Goal: Information Seeking & Learning: Learn about a topic

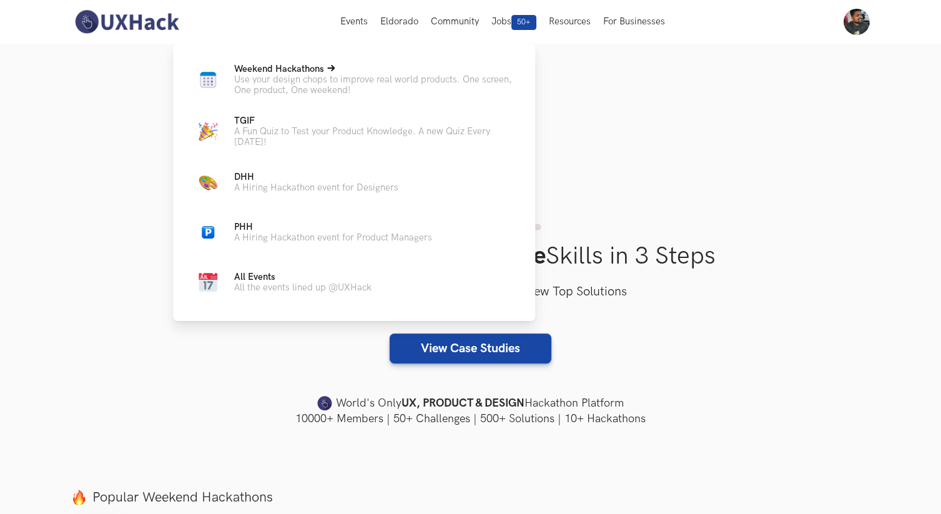
click at [305, 81] on p "Use your design chops to improve real world products. One screen, One product, …" at bounding box center [374, 84] width 281 height 21
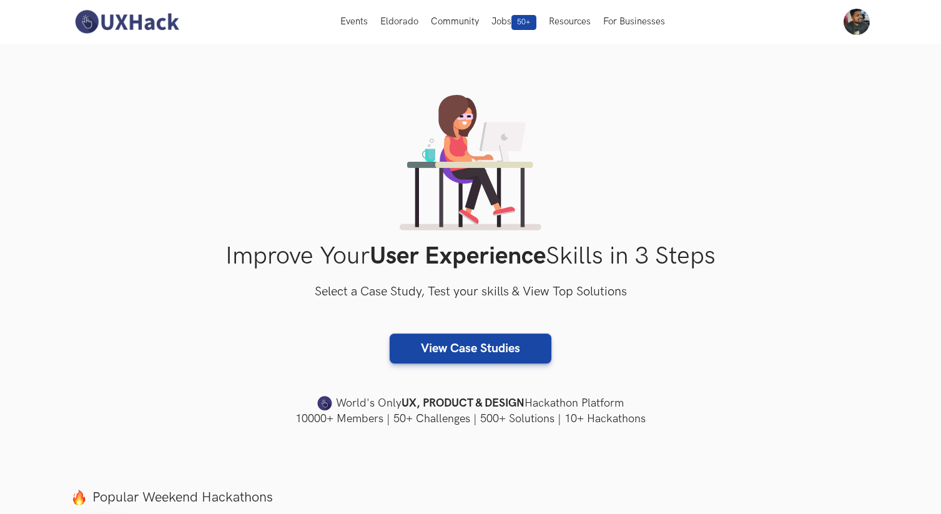
scroll to position [41, 0]
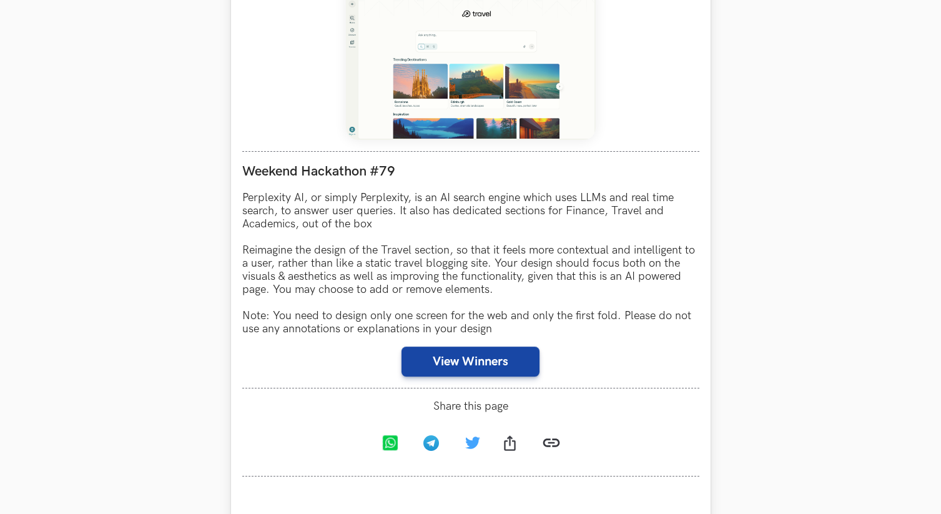
scroll to position [629, 0]
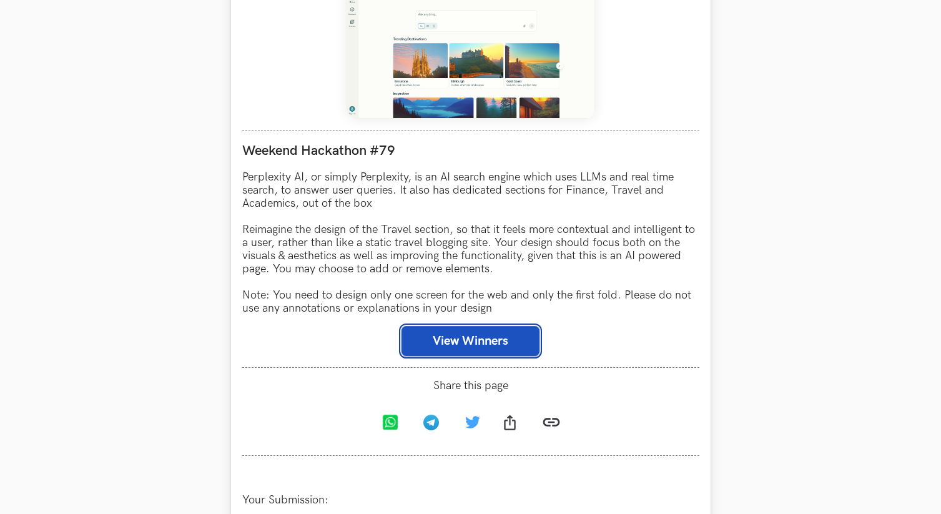
click at [488, 344] on button "View Winners" at bounding box center [470, 341] width 138 height 30
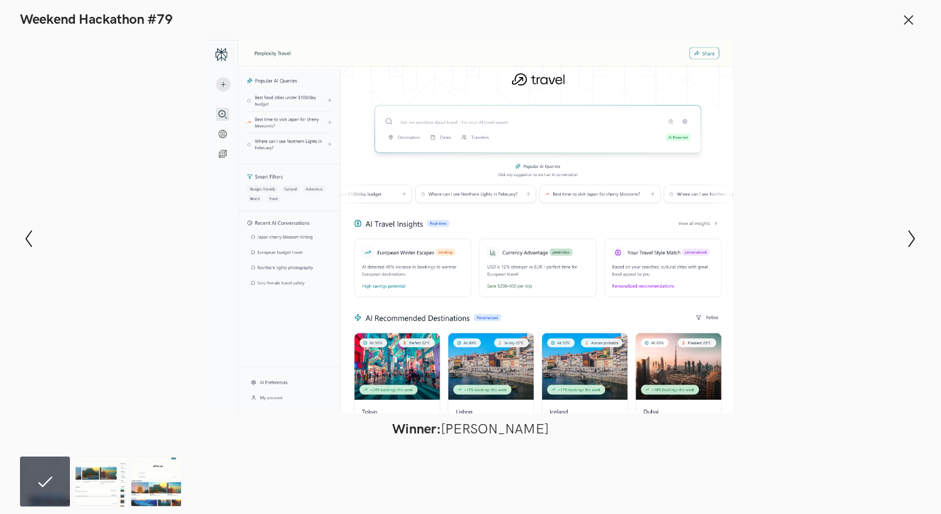
scroll to position [757, 0]
click at [99, 476] on img at bounding box center [101, 481] width 50 height 50
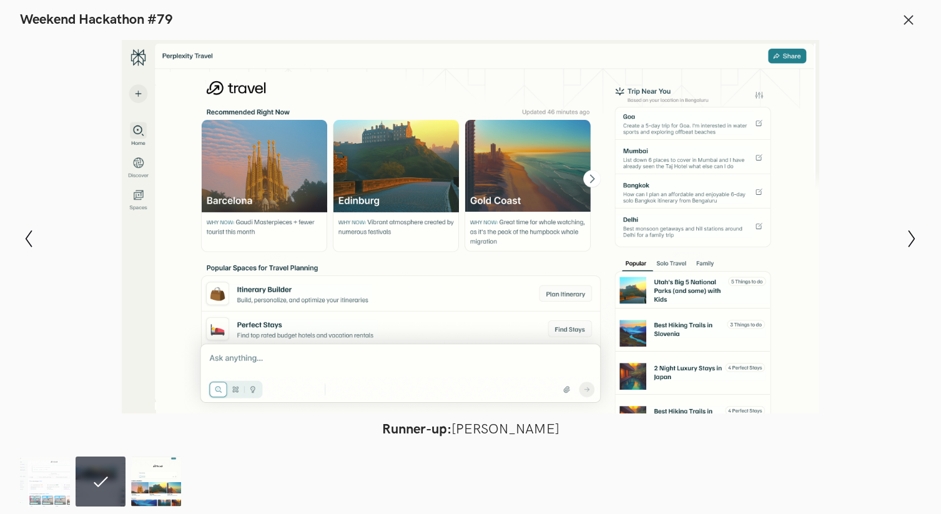
click at [153, 468] on img at bounding box center [156, 481] width 50 height 50
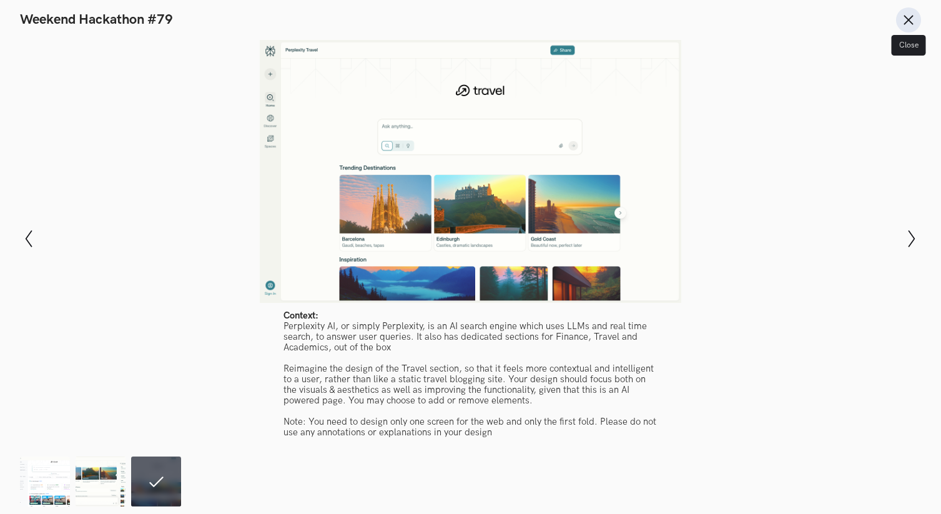
click at [904, 17] on icon at bounding box center [909, 20] width 14 height 14
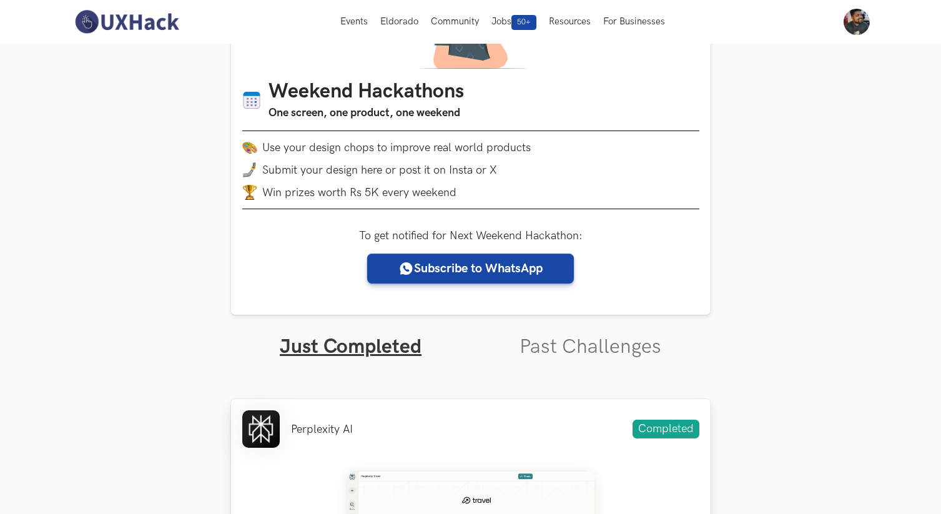
scroll to position [0, 0]
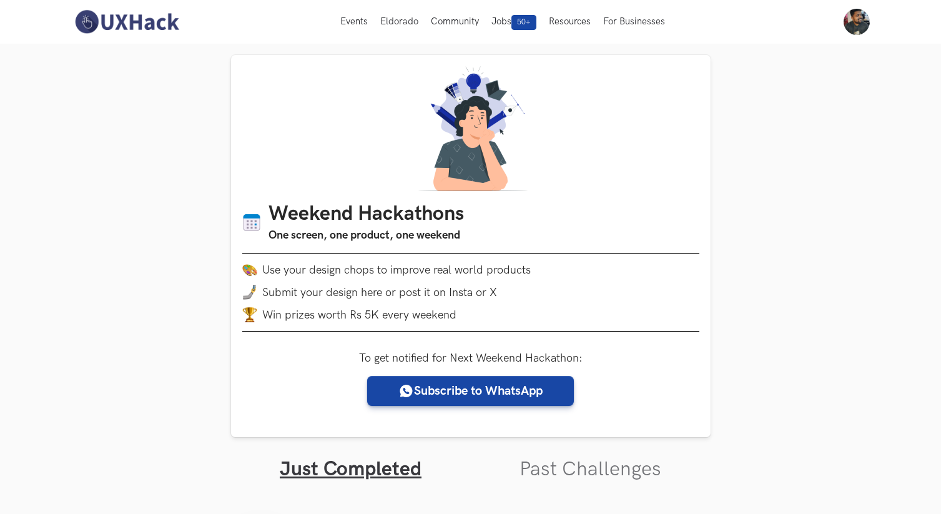
click at [140, 19] on img at bounding box center [126, 22] width 111 height 26
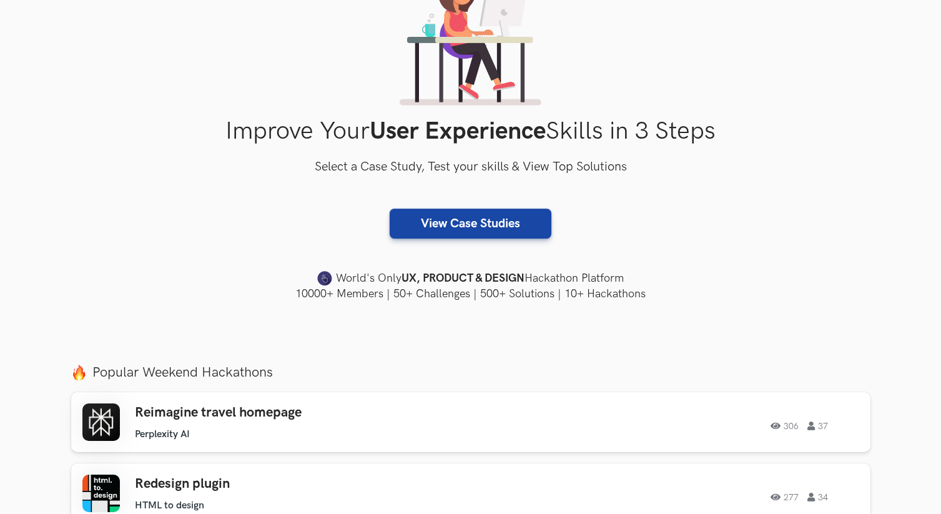
scroll to position [391, 0]
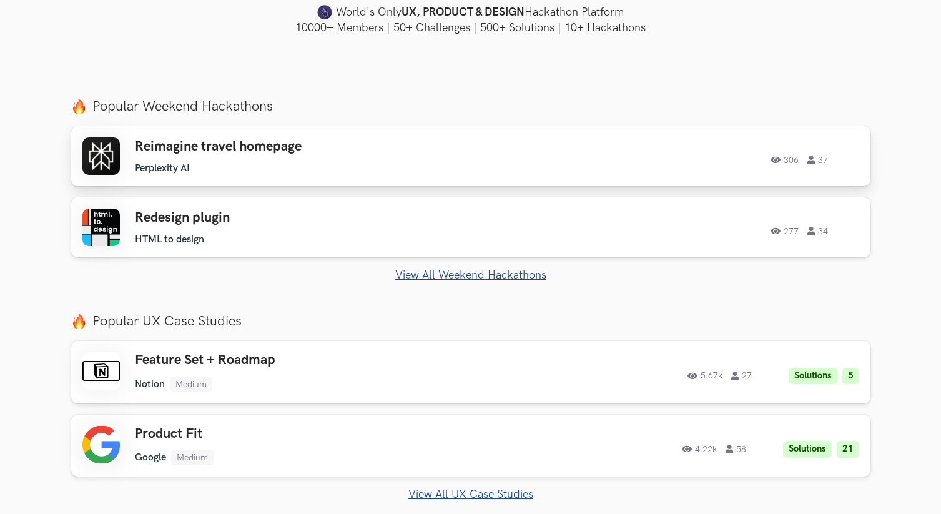
click at [574, 142] on div "Reimagine travel homepage Perplexity AI Perplexity AI 306 37 306 37" at bounding box center [470, 155] width 777 height 37
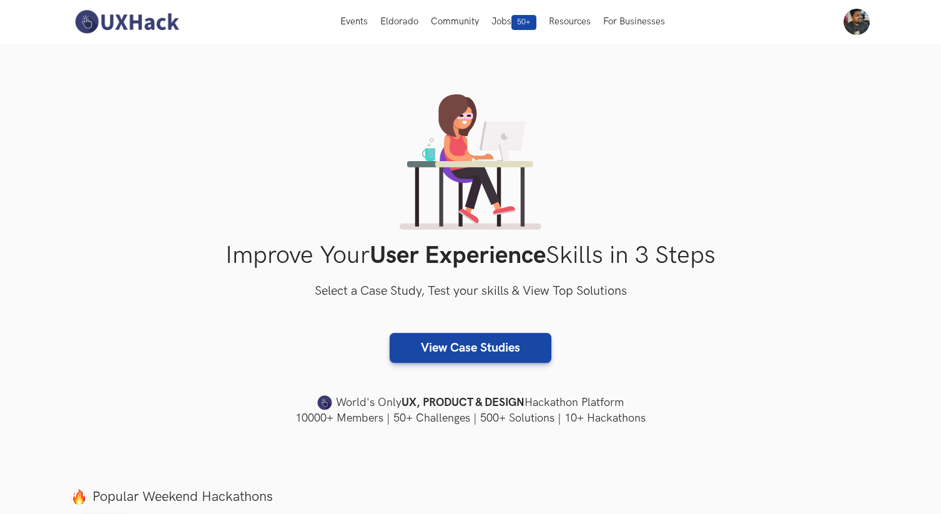
scroll to position [0, 0]
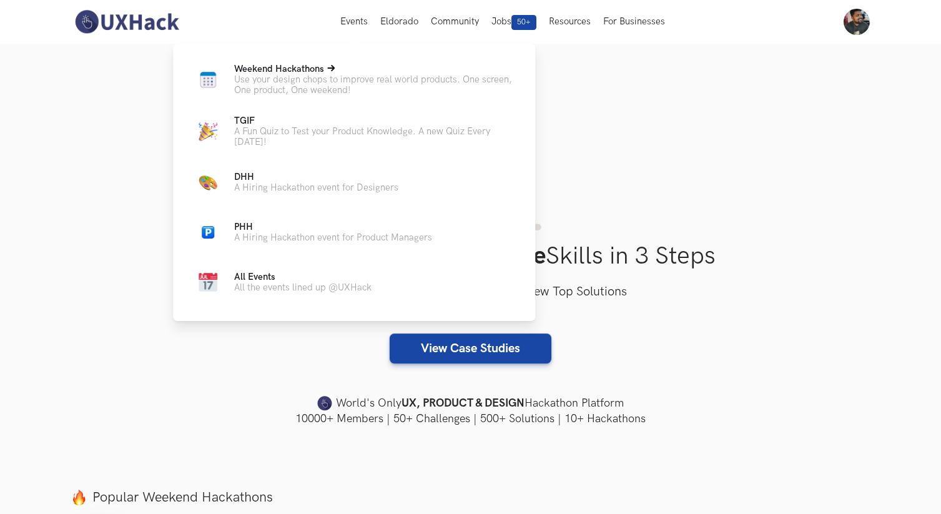
click at [246, 71] on span "Weekend Hackathons Live" at bounding box center [279, 69] width 90 height 11
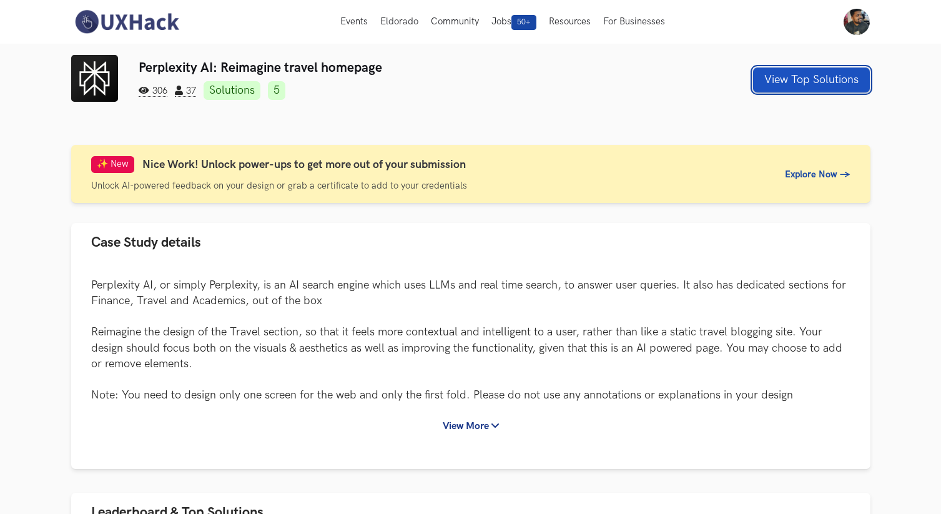
click at [812, 72] on button "View Top Solutions" at bounding box center [811, 79] width 117 height 25
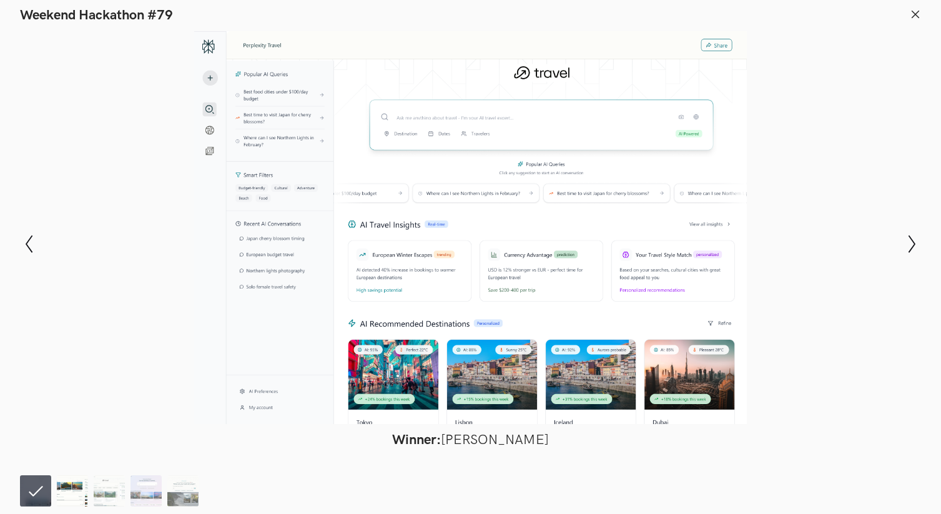
click at [67, 491] on img at bounding box center [72, 490] width 31 height 31
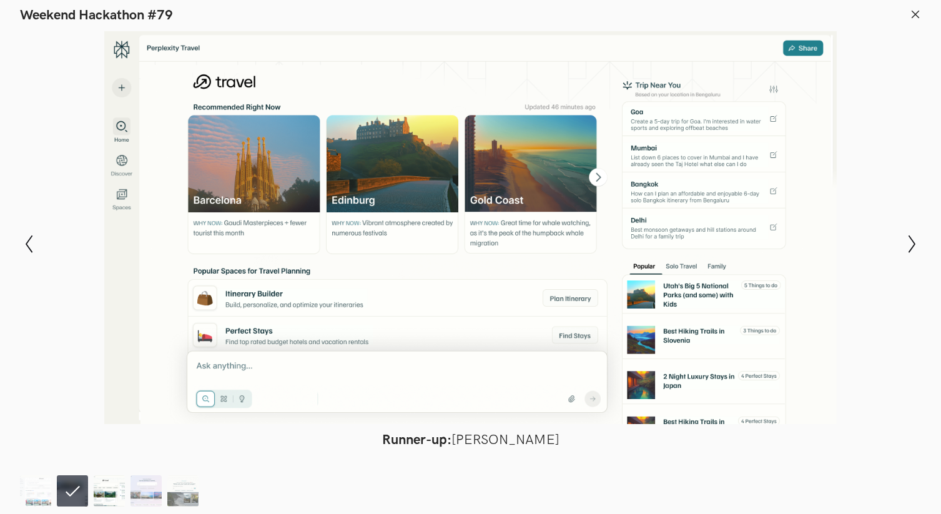
click at [106, 489] on img at bounding box center [109, 490] width 31 height 31
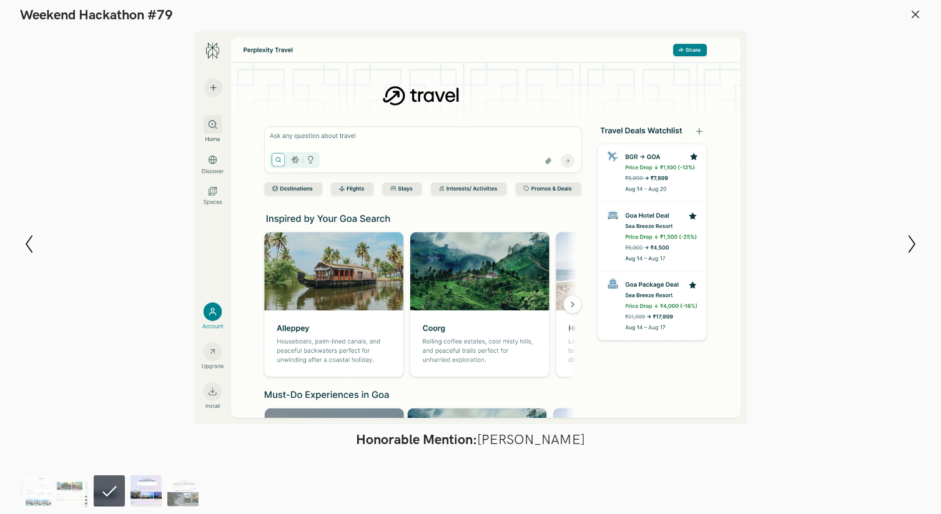
click at [142, 480] on img at bounding box center [145, 490] width 31 height 31
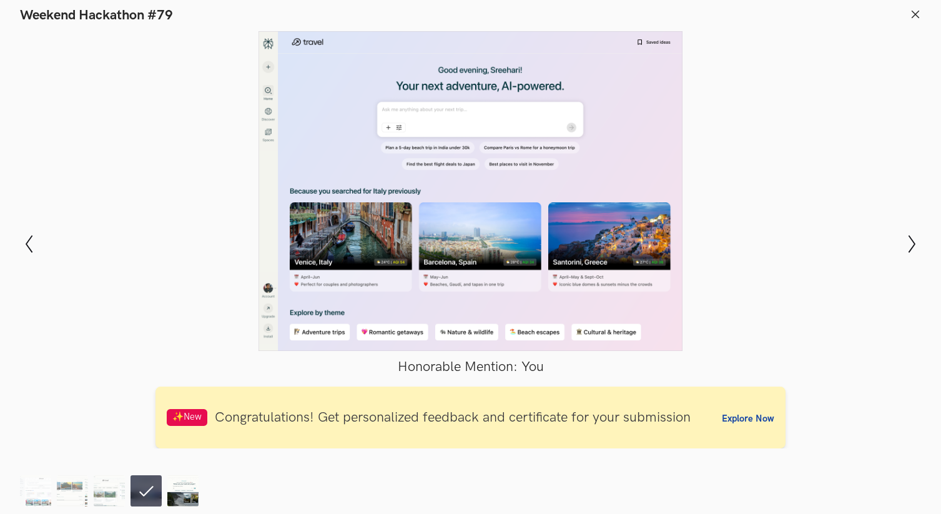
click at [185, 488] on img at bounding box center [182, 490] width 31 height 31
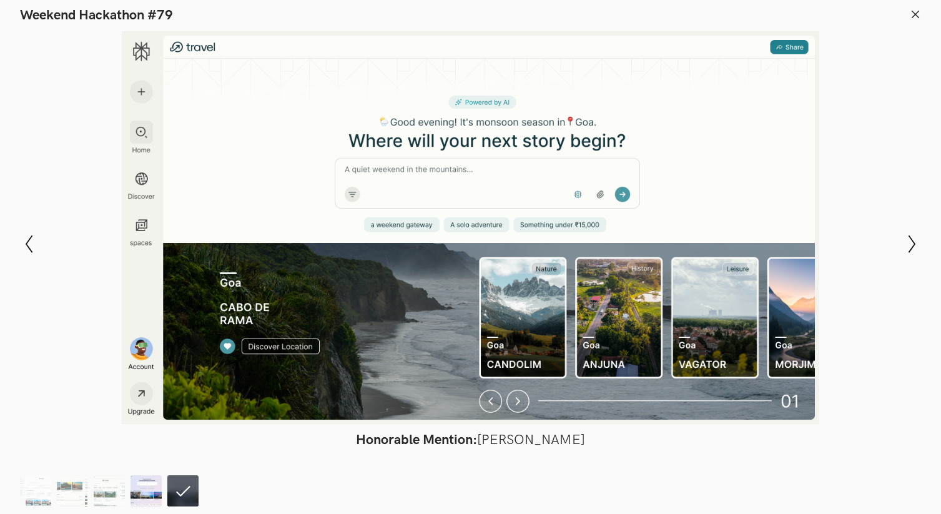
click at [147, 493] on img at bounding box center [145, 490] width 31 height 31
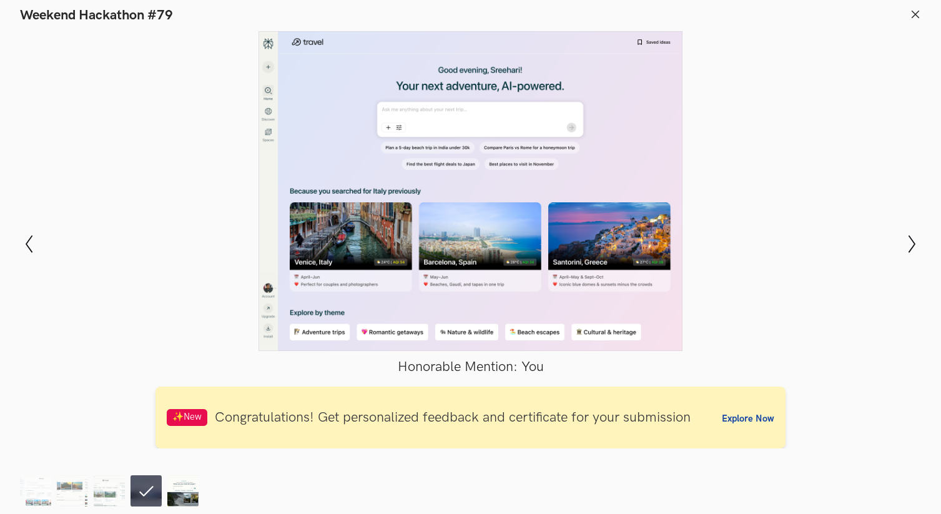
click at [176, 491] on img at bounding box center [182, 490] width 31 height 31
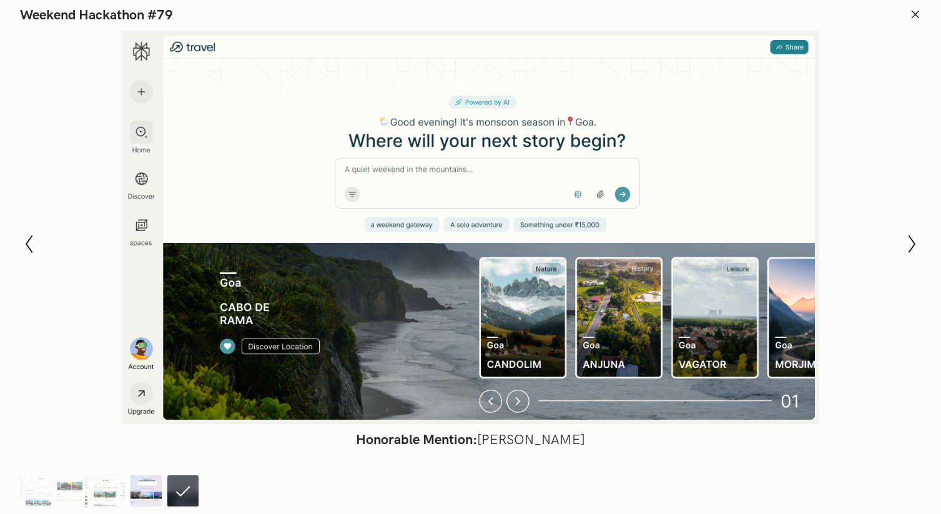
click at [145, 495] on img at bounding box center [145, 490] width 31 height 31
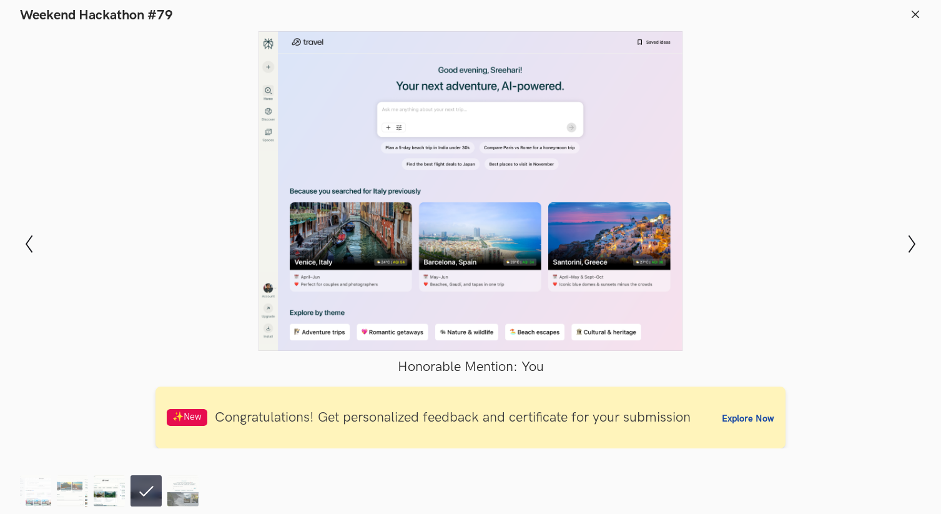
click at [116, 494] on img at bounding box center [109, 490] width 31 height 31
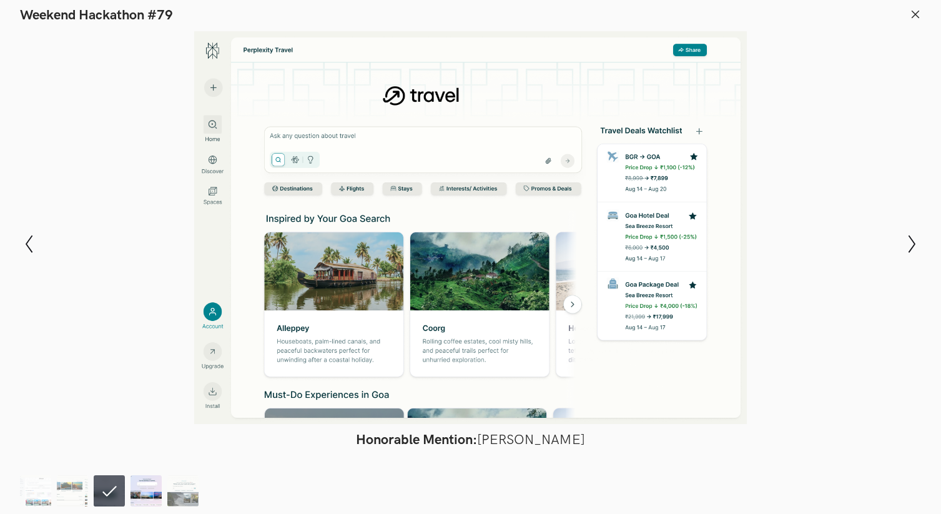
scroll to position [2, 0]
click at [76, 484] on img at bounding box center [72, 490] width 31 height 31
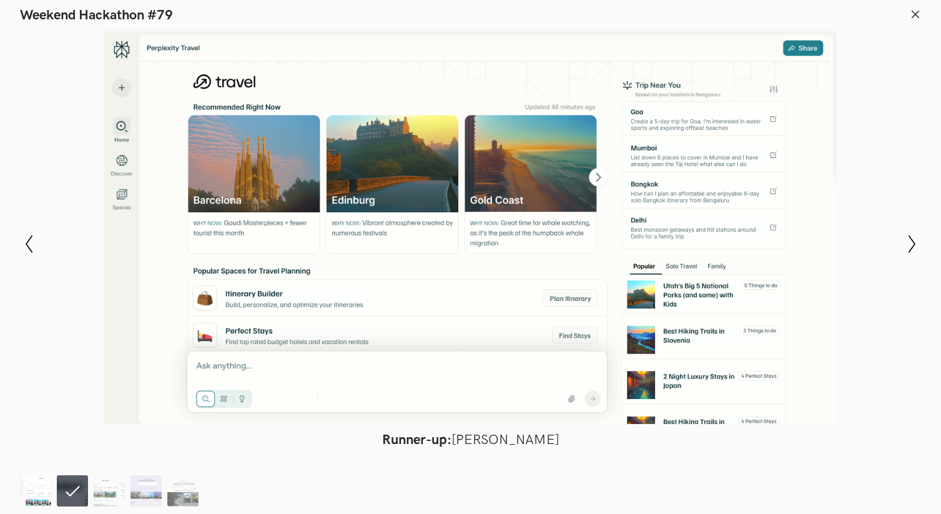
click at [49, 489] on img at bounding box center [35, 490] width 31 height 31
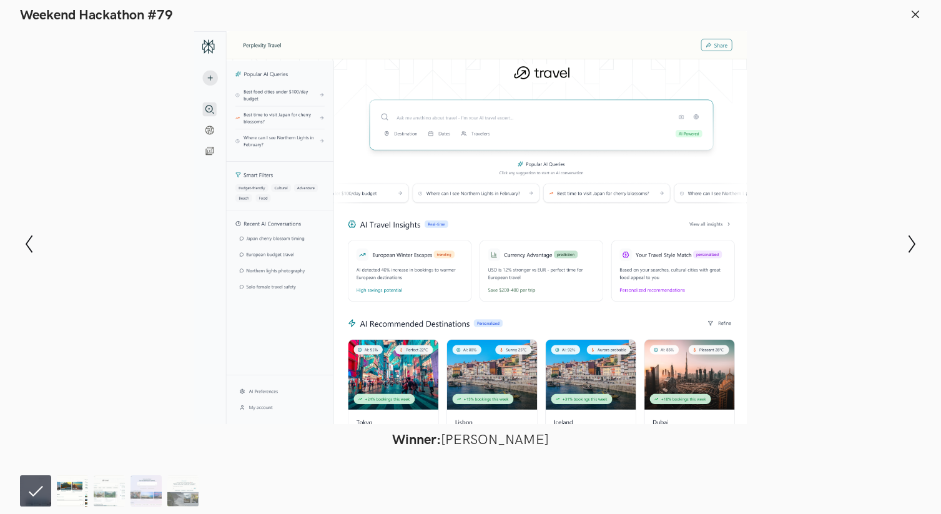
click at [67, 485] on img at bounding box center [72, 490] width 31 height 31
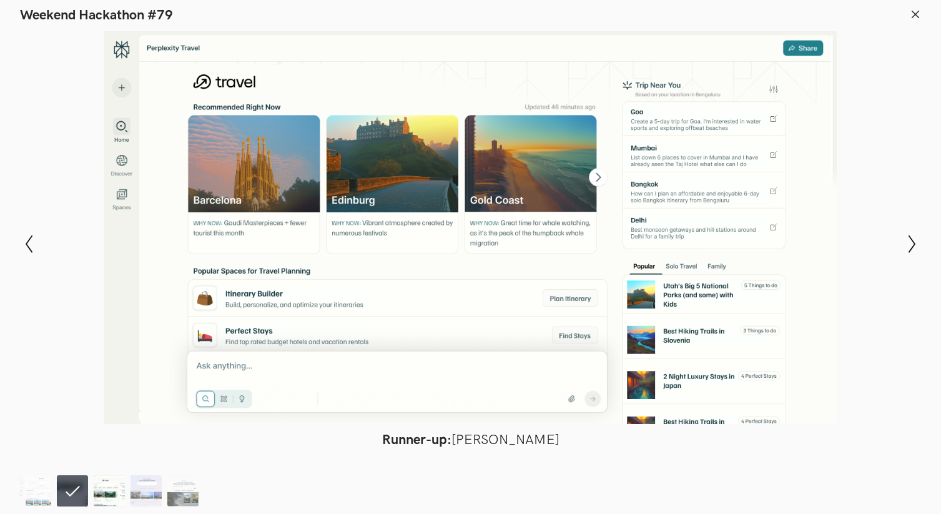
click at [107, 497] on img at bounding box center [109, 490] width 31 height 31
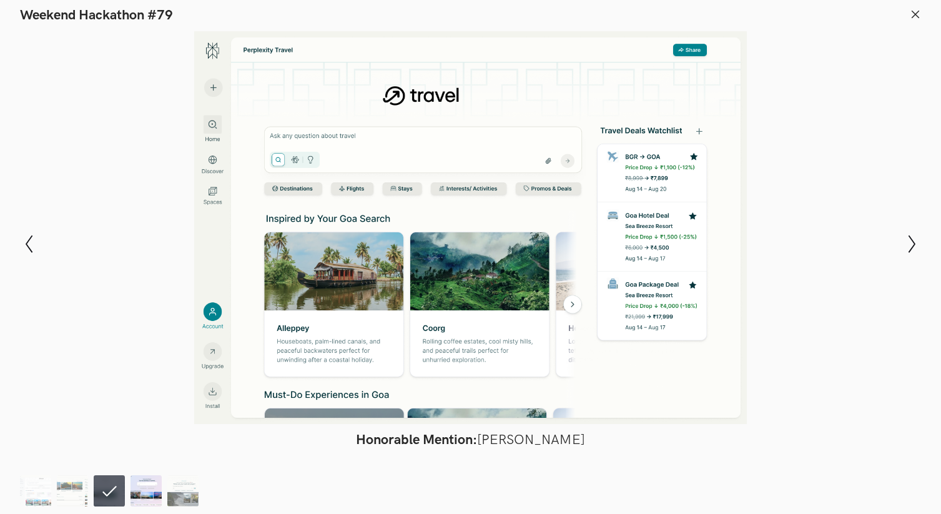
click at [138, 490] on img at bounding box center [145, 490] width 31 height 31
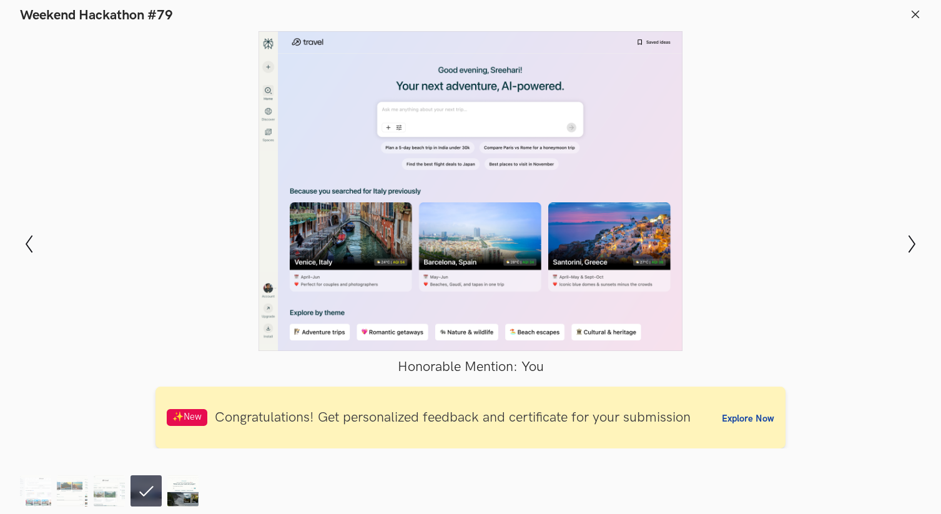
click at [188, 504] on img at bounding box center [182, 490] width 31 height 31
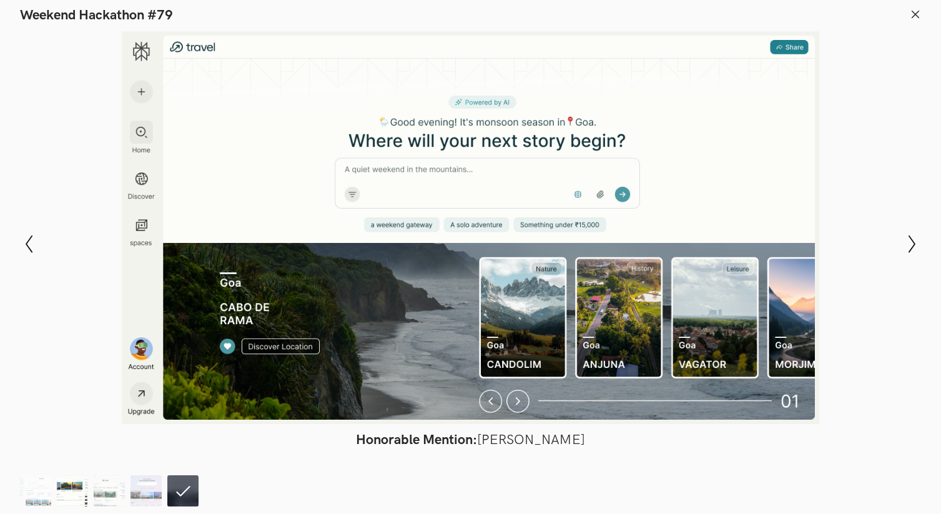
click at [63, 490] on img at bounding box center [72, 490] width 31 height 31
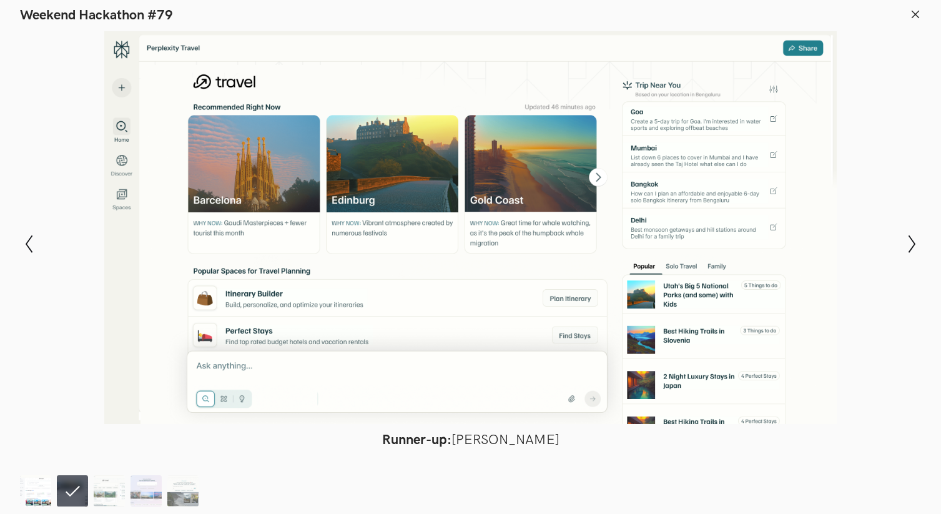
click at [37, 490] on img at bounding box center [35, 490] width 31 height 31
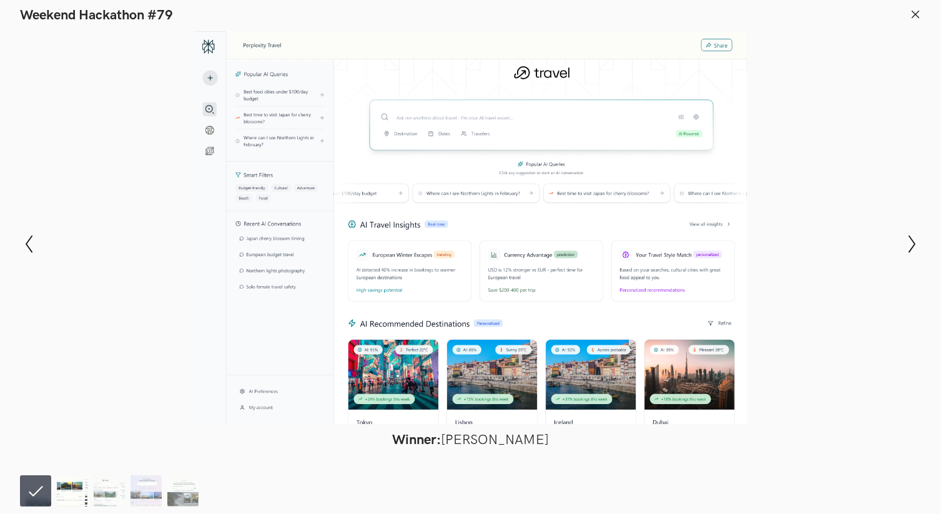
click at [71, 496] on img at bounding box center [72, 490] width 31 height 31
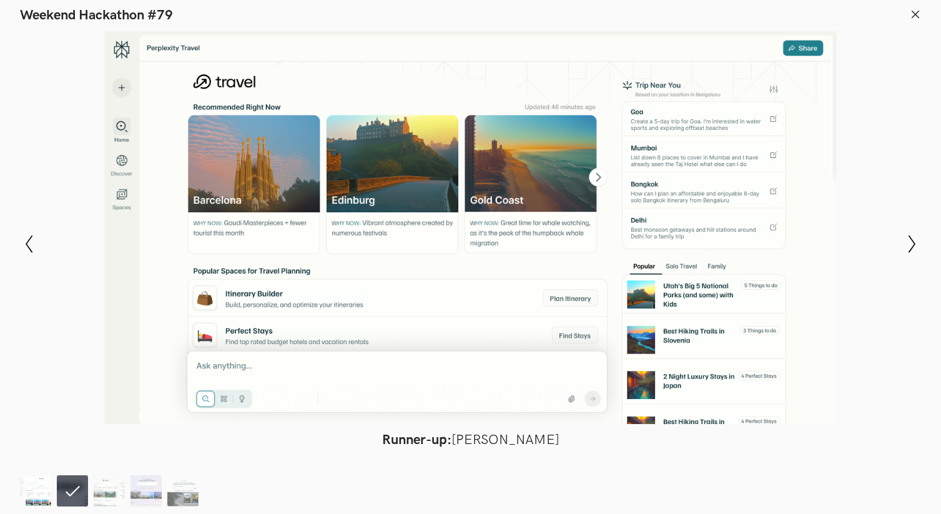
click at [40, 493] on img at bounding box center [35, 490] width 31 height 31
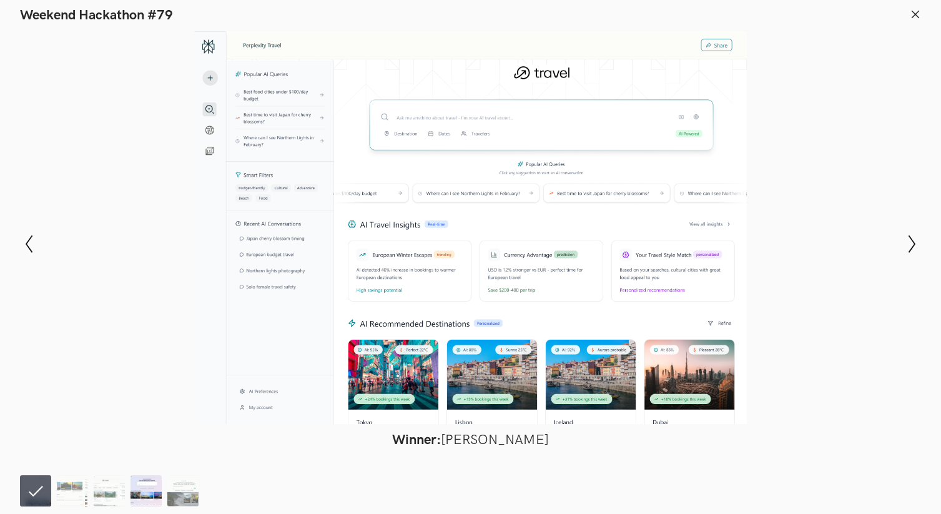
click at [141, 488] on img at bounding box center [145, 490] width 31 height 31
